Goal: Task Accomplishment & Management: Use online tool/utility

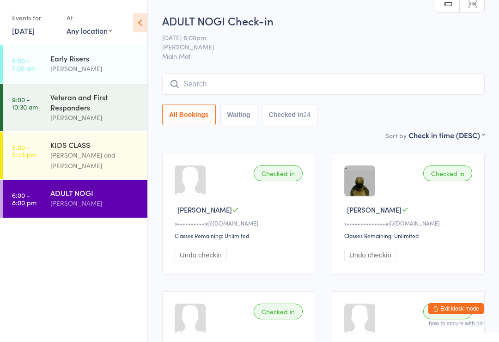
click at [140, 24] on icon at bounding box center [140, 22] width 14 height 19
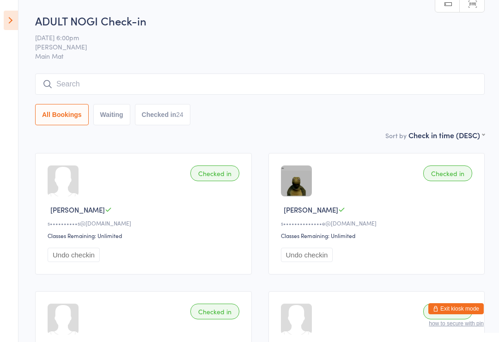
click at [16, 16] on icon at bounding box center [11, 20] width 14 height 19
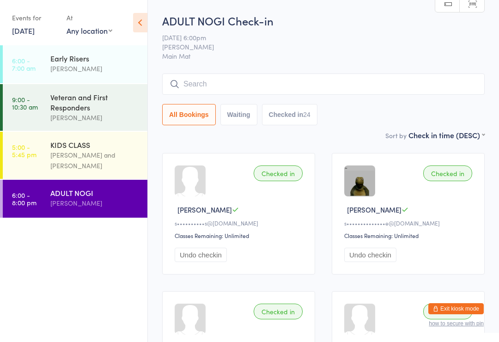
click at [35, 26] on link "[DATE]" at bounding box center [23, 30] width 23 height 10
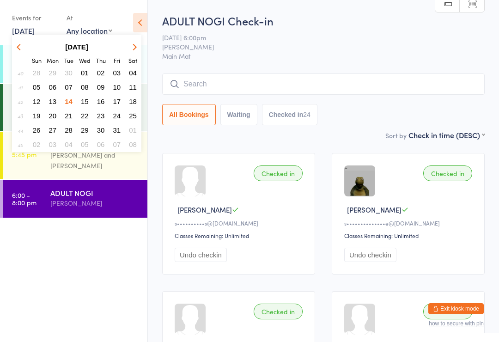
click at [82, 100] on span "15" at bounding box center [85, 102] width 8 height 8
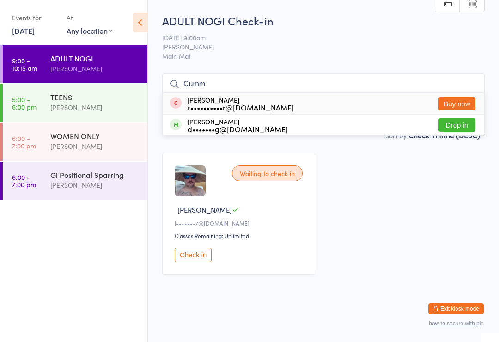
type input "Cumm"
click at [458, 127] on button "Drop in" at bounding box center [457, 124] width 37 height 13
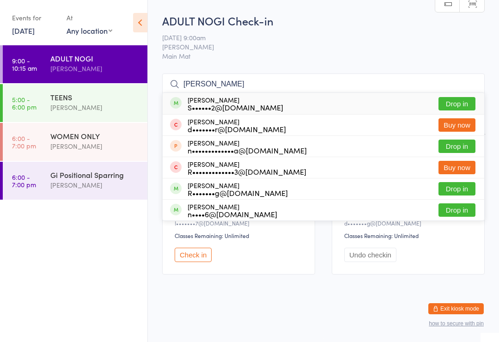
type input "[PERSON_NAME]"
click at [458, 106] on button "Drop in" at bounding box center [457, 103] width 37 height 13
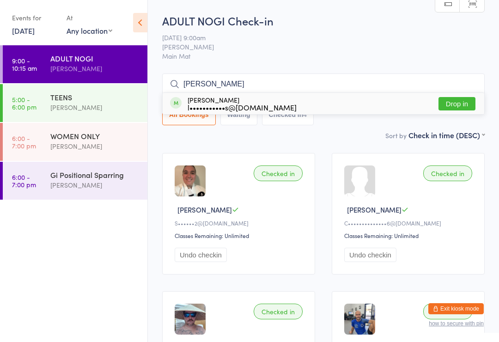
type input "[PERSON_NAME]"
click at [460, 98] on button "Drop in" at bounding box center [457, 103] width 37 height 13
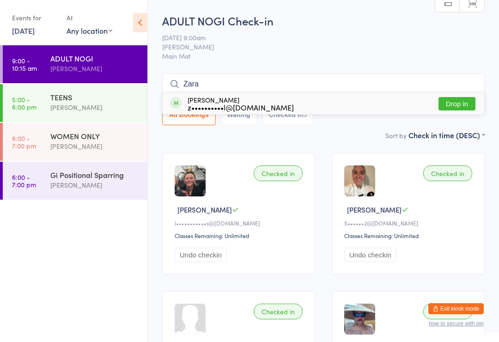
type input "Zara"
click at [457, 97] on button "Drop in" at bounding box center [457, 103] width 37 height 13
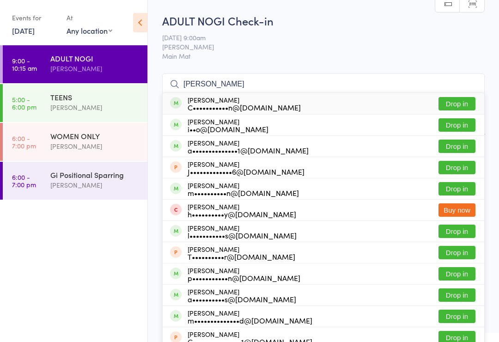
type input "[PERSON_NAME]"
click at [461, 98] on button "Drop in" at bounding box center [457, 103] width 37 height 13
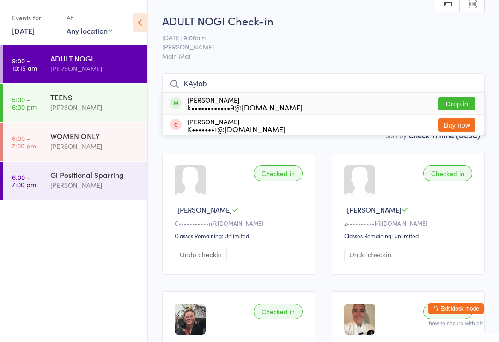
type input "KAylob"
click at [459, 100] on button "Drop in" at bounding box center [457, 103] width 37 height 13
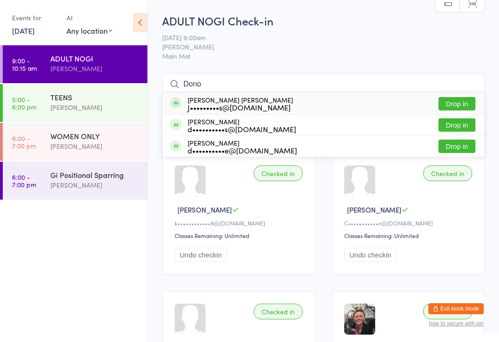
type input "Dono"
click at [460, 122] on button "Drop in" at bounding box center [457, 124] width 37 height 13
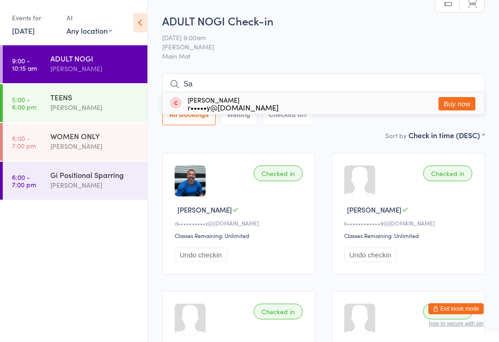
type input "S"
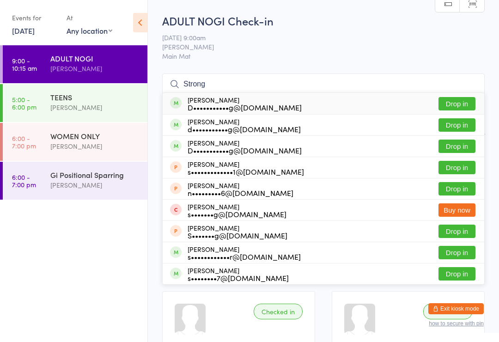
type input "Strong"
click at [461, 144] on button "Drop in" at bounding box center [457, 146] width 37 height 13
